Goal: Task Accomplishment & Management: Manage account settings

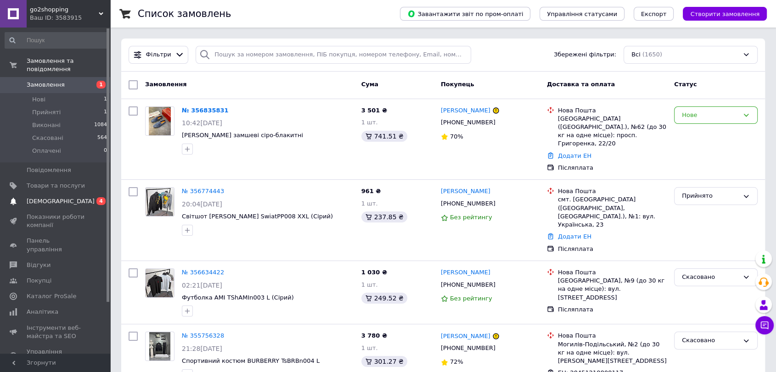
click at [50, 197] on span "[DEMOGRAPHIC_DATA]" at bounding box center [61, 201] width 68 height 8
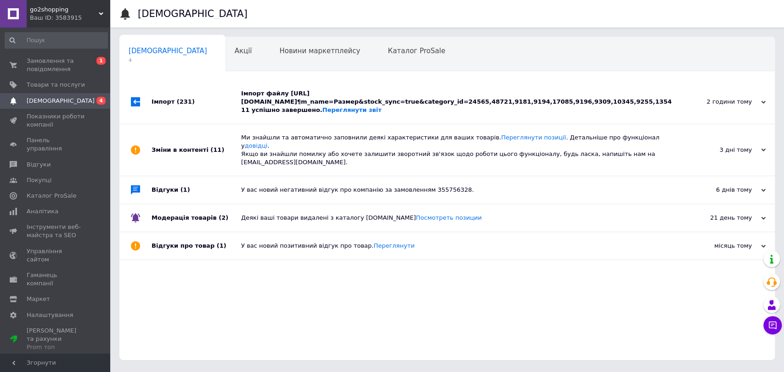
click at [306, 110] on div "Імпорт файлу [URL][DOMAIN_NAME]¶m_name=Размер&stock_sync=true&category_id=24565…" at bounding box center [457, 102] width 432 height 25
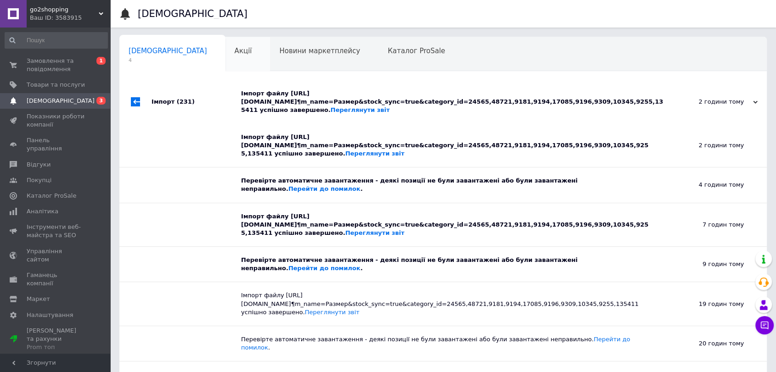
click at [225, 51] on div "Акції 0" at bounding box center [247, 54] width 45 height 35
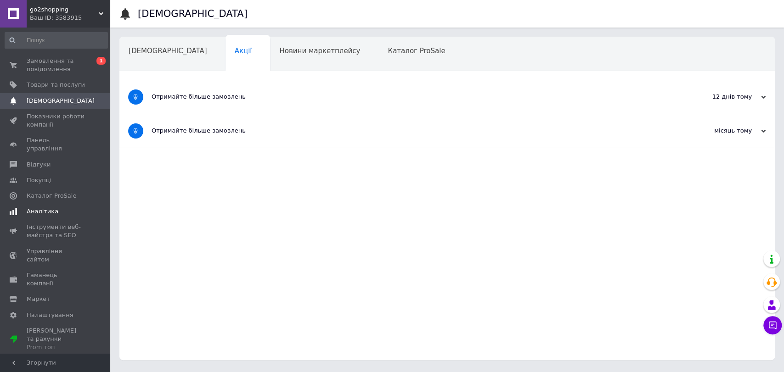
click at [51, 207] on span "Аналітика" at bounding box center [43, 211] width 32 height 8
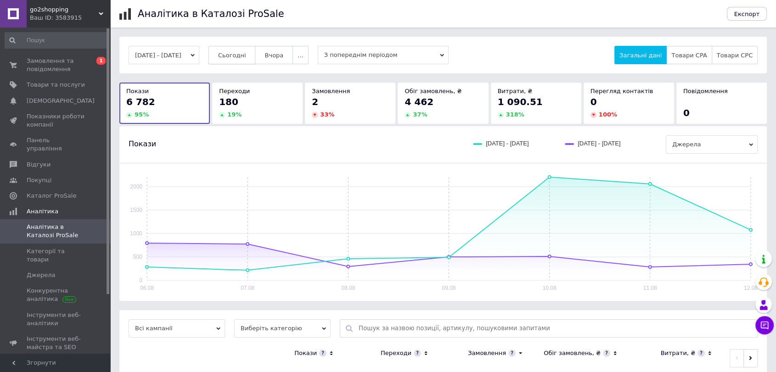
click at [246, 54] on span "Сьогодні" at bounding box center [232, 55] width 28 height 7
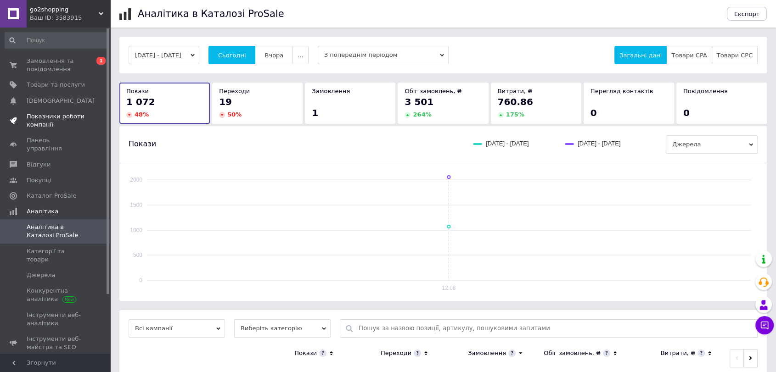
click at [48, 113] on span "Показники роботи компанії" at bounding box center [56, 120] width 58 height 17
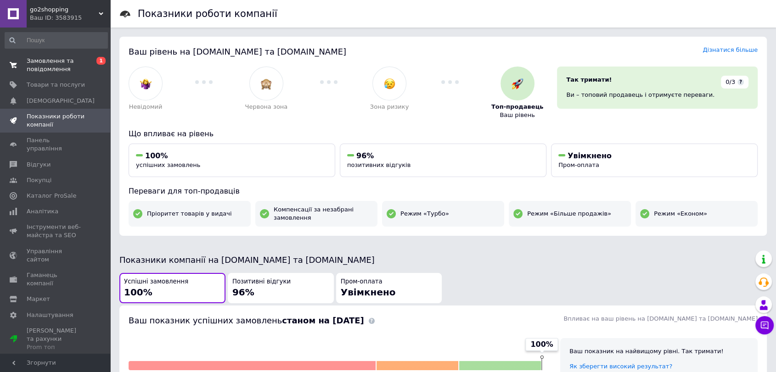
click at [62, 67] on span "Замовлення та повідомлення" at bounding box center [56, 65] width 58 height 17
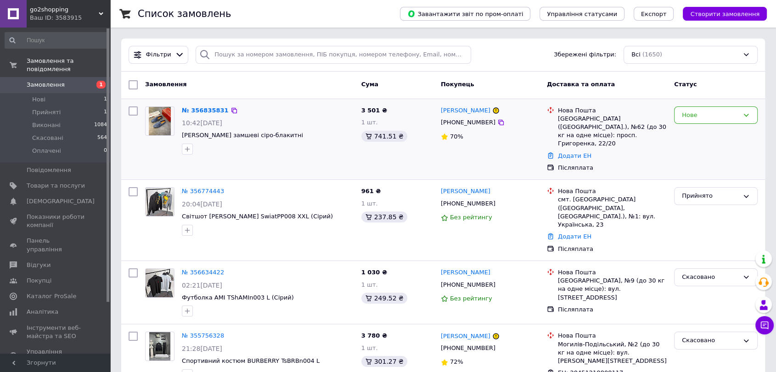
click at [222, 126] on span "10:42[DATE]" at bounding box center [202, 122] width 40 height 7
click at [207, 104] on div "№ 356835831 10:42[DATE] [PERSON_NAME] замшеві сіро-блакитні" at bounding box center [267, 131] width 179 height 56
click at [209, 108] on link "№ 356835831" at bounding box center [205, 110] width 47 height 7
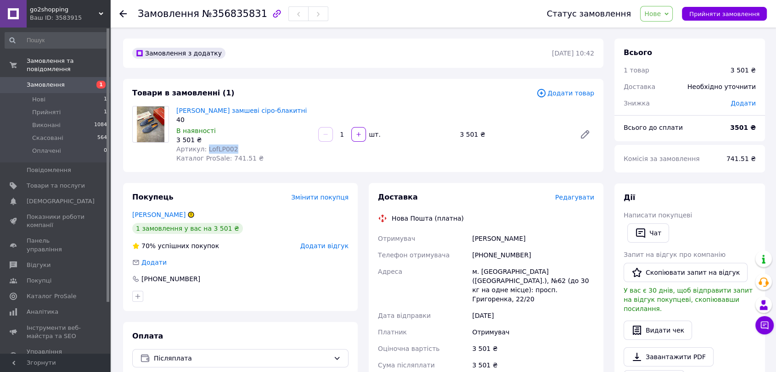
drag, startPoint x: 231, startPoint y: 152, endPoint x: 203, endPoint y: 151, distance: 28.5
click at [203, 151] on div "Артикул: LofLP002" at bounding box center [243, 149] width 134 height 9
copy span "LofLP002"
click at [706, 12] on span "Прийняти замовлення" at bounding box center [724, 14] width 70 height 7
click at [43, 182] on span "Товари та послуги" at bounding box center [56, 186] width 58 height 8
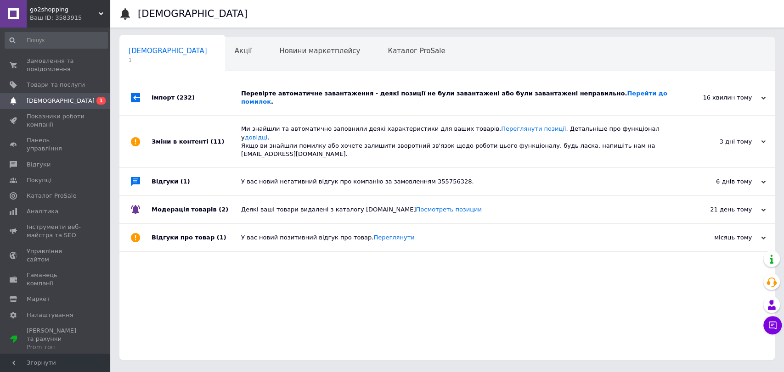
click at [336, 96] on div "Перевірте автоматичне завантаження - деякі позиції не були завантажені або були…" at bounding box center [457, 98] width 432 height 17
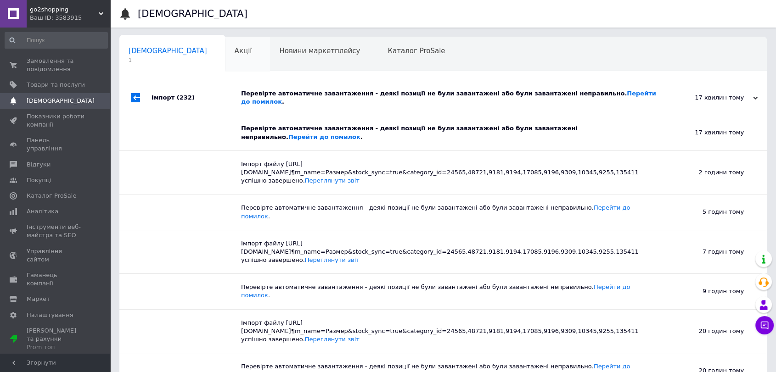
click at [225, 56] on div "Акції 0" at bounding box center [247, 54] width 45 height 35
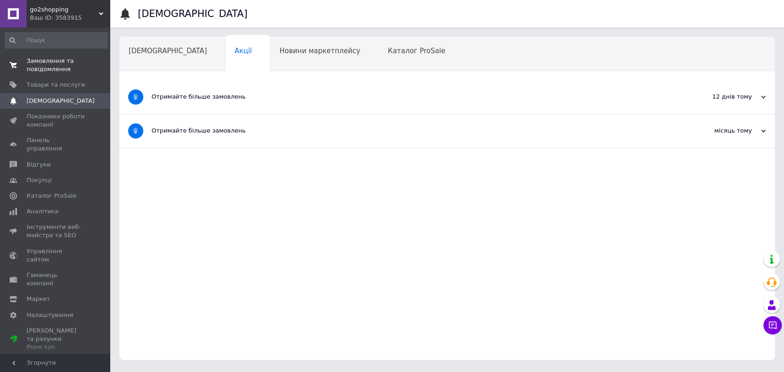
click at [50, 60] on span "Замовлення та повідомлення" at bounding box center [56, 65] width 58 height 17
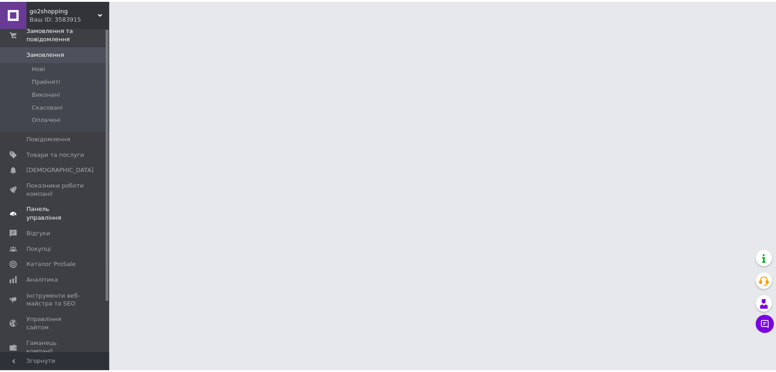
scroll to position [61, 0]
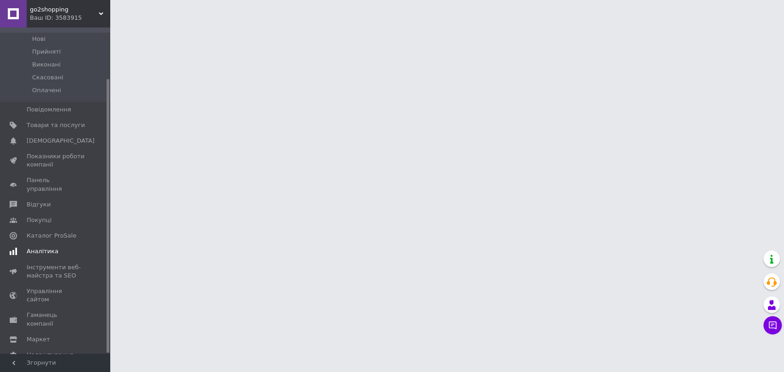
click at [29, 247] on span "Аналітика" at bounding box center [43, 251] width 32 height 8
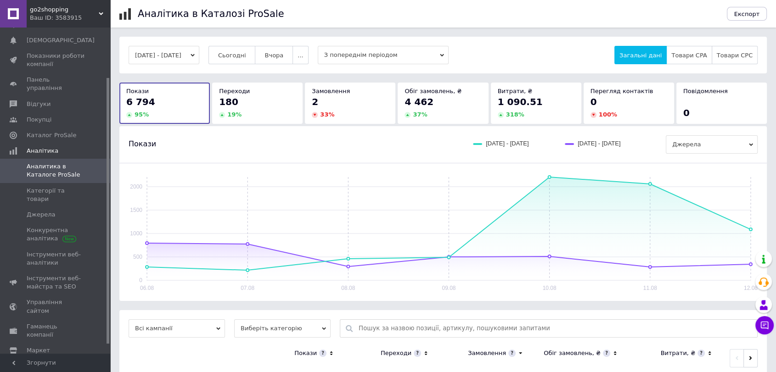
click at [234, 45] on div "06.08.2025 - 12.08.2025 Сьогодні Вчора ... З попереднім періодом Загальні дані …" at bounding box center [442, 55] width 647 height 37
click at [241, 56] on span "Сьогодні" at bounding box center [232, 55] width 28 height 7
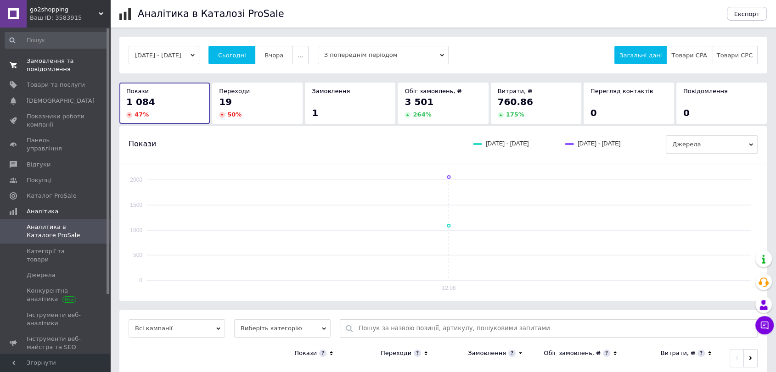
click at [54, 62] on span "Замовлення та повідомлення" at bounding box center [56, 65] width 58 height 17
